Goal: Check status: Check status

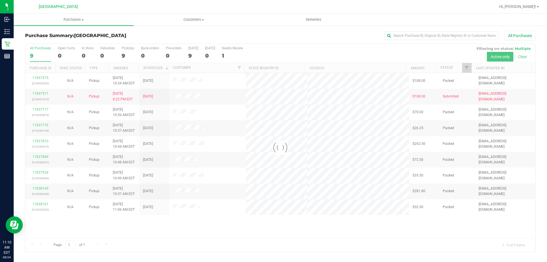
click at [313, 48] on div at bounding box center [280, 148] width 510 height 208
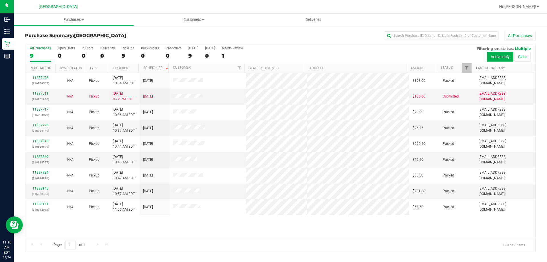
click at [283, 40] on div "All Purchases" at bounding box center [365, 36] width 340 height 10
drag, startPoint x: 226, startPoint y: 48, endPoint x: 246, endPoint y: 54, distance: 21.4
click at [246, 48] on div "All Purchases 9 Open Carts 0 In Store 0 Deliveries 0 PickUps 9 Back-orders 0 Pr…" at bounding box center [280, 46] width 510 height 5
click at [265, 52] on div "All Purchases 9 Open Carts 0 In Store 0 Deliveries 0 PickUps 9 Back-orders 0 Pr…" at bounding box center [280, 53] width 510 height 19
click at [220, 37] on div "All Purchases" at bounding box center [365, 36] width 340 height 10
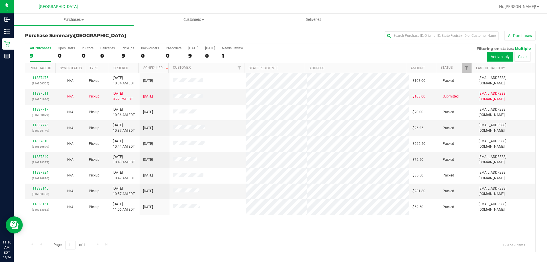
drag, startPoint x: 26, startPoint y: 34, endPoint x: 119, endPoint y: 28, distance: 93.8
click at [119, 28] on div "Purchase Summary: [GEOGRAPHIC_DATA] All Purchases All Purchases 9 Open Carts 0 …" at bounding box center [280, 141] width 533 height 232
click at [122, 28] on div "Purchase Summary: [GEOGRAPHIC_DATA] All Purchases All Purchases 9 Open Carts 0 …" at bounding box center [280, 141] width 533 height 232
drag, startPoint x: 26, startPoint y: 43, endPoint x: 247, endPoint y: 55, distance: 221.0
click at [247, 55] on div "All Purchases 9 Open Carts 0 In Store 0 Deliveries 0 PickUps 9 Back-orders 0 Pr…" at bounding box center [280, 148] width 510 height 208
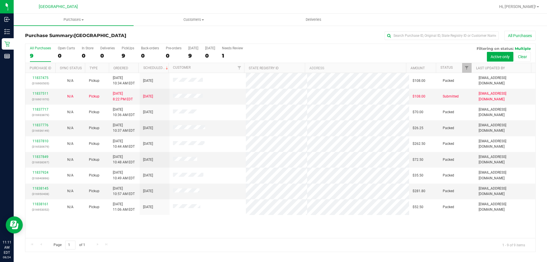
click at [257, 35] on div "All Purchases" at bounding box center [365, 36] width 340 height 10
click at [184, 34] on h3 "Purchase Summary: [GEOGRAPHIC_DATA]" at bounding box center [110, 35] width 170 height 5
click at [240, 229] on div "11837475 (316900505) N/A Pickup [DATE] 10:34 AM EDT 8/24/2025 $108.00 Packed [E…" at bounding box center [280, 155] width 510 height 165
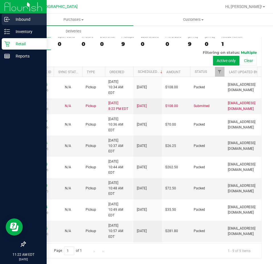
click at [11, 21] on p "Inbound" at bounding box center [27, 19] width 34 height 7
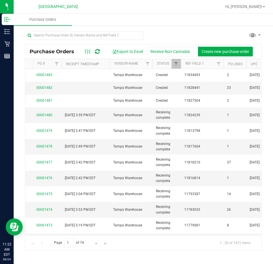
scroll to position [0, 2]
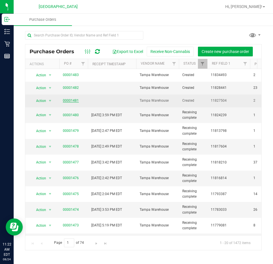
click at [74, 102] on link "00001481" at bounding box center [71, 101] width 16 height 4
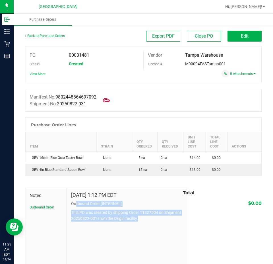
drag, startPoint x: 145, startPoint y: 220, endPoint x: 74, endPoint y: 203, distance: 72.7
click at [74, 203] on div "[DATE] 1:12 PM EDT Outbound Order [INTERNAL] This PO was created by shipping Or…" at bounding box center [126, 206] width 111 height 29
click at [75, 216] on p "This PO was created by shipping Order 11827504 on Shipment 20250822-031 from th…" at bounding box center [126, 216] width 111 height 12
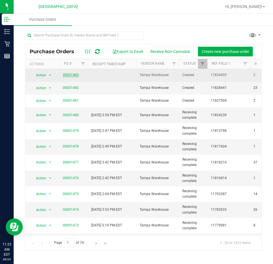
click at [73, 77] on link "00001483" at bounding box center [71, 75] width 16 height 4
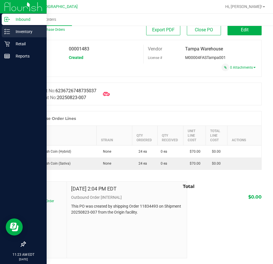
click at [26, 36] on div "Inventory" at bounding box center [24, 31] width 45 height 11
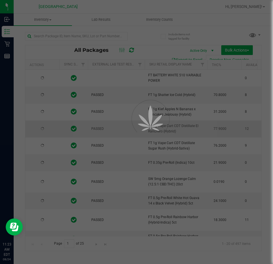
type input "[DATE]"
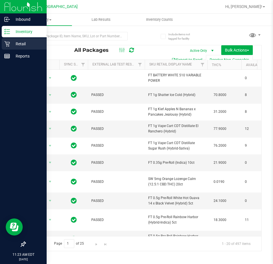
click at [7, 46] on icon at bounding box center [7, 44] width 6 height 6
